Goal: Information Seeking & Learning: Learn about a topic

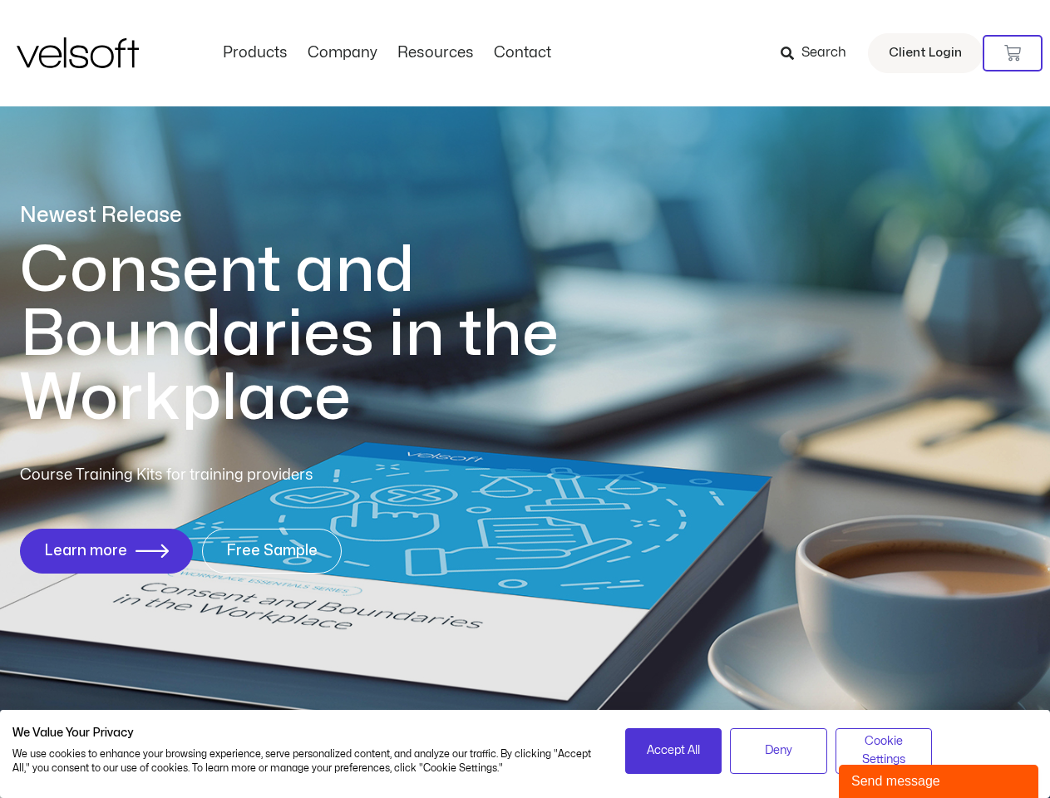
click at [524, 399] on h1 "Consent and Boundaries in the Workplace" at bounding box center [323, 335] width 607 height 192
click at [1012, 53] on icon at bounding box center [1012, 53] width 17 height 17
click at [673, 751] on span "Accept All" at bounding box center [673, 750] width 53 height 18
click at [778, 751] on span "Deny" at bounding box center [778, 750] width 27 height 18
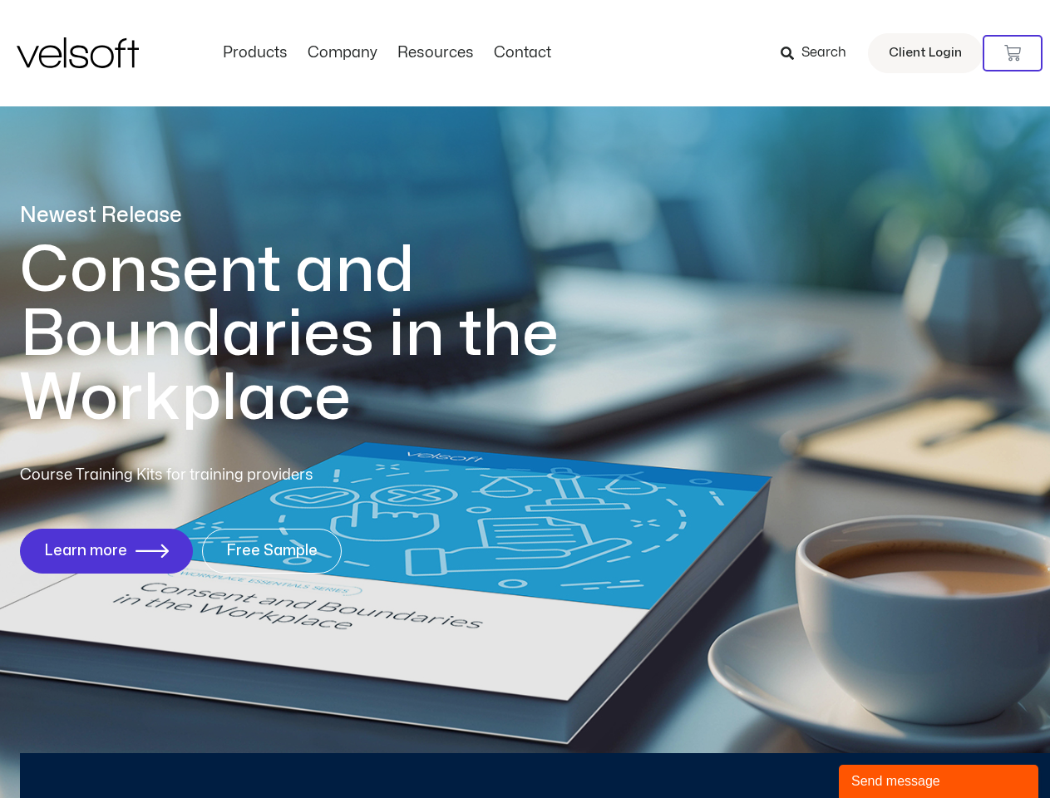
click at [884, 751] on div "Newest Release Consent and Boundaries in the Workplace Course Training Kits for…" at bounding box center [525, 396] width 1050 height 807
click at [938, 781] on div "Send message" at bounding box center [938, 781] width 175 height 20
